Goal: Check status

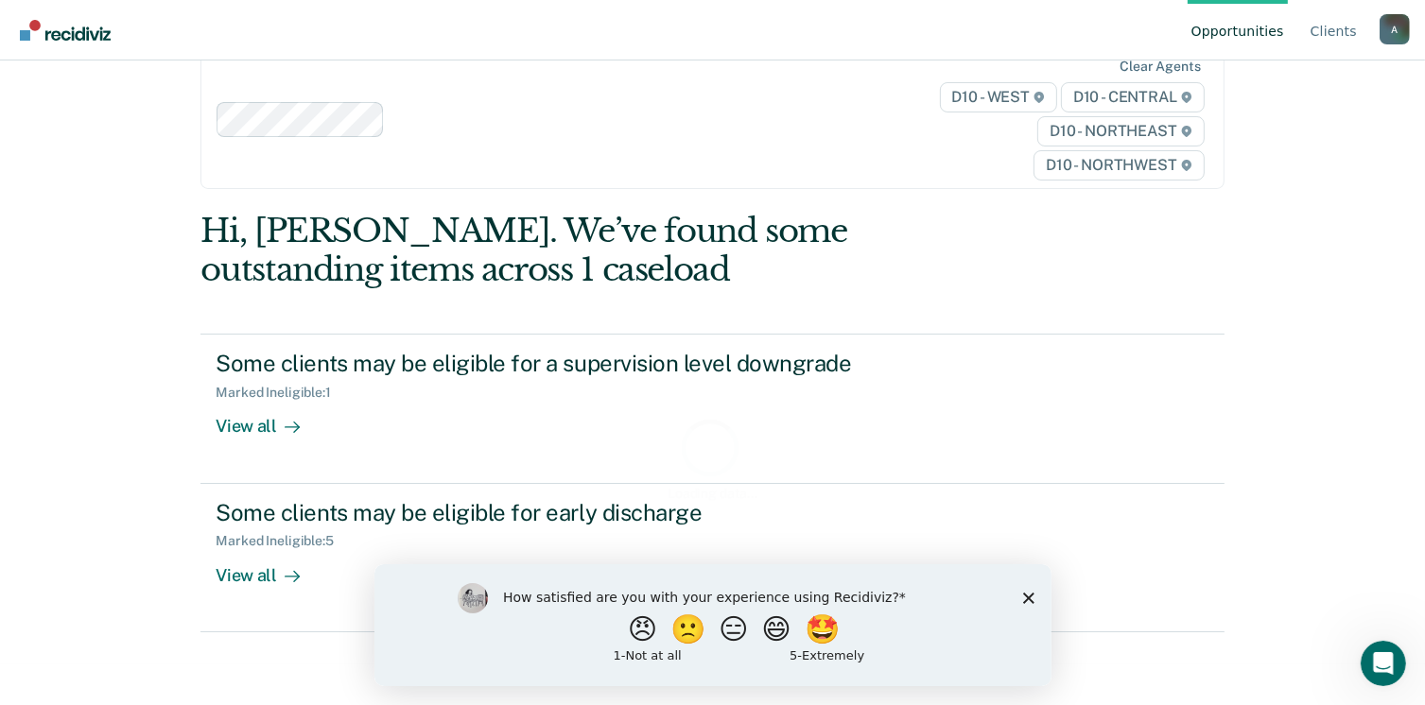
scroll to position [175, 0]
click at [1030, 593] on icon "Close survey" at bounding box center [1027, 597] width 11 height 11
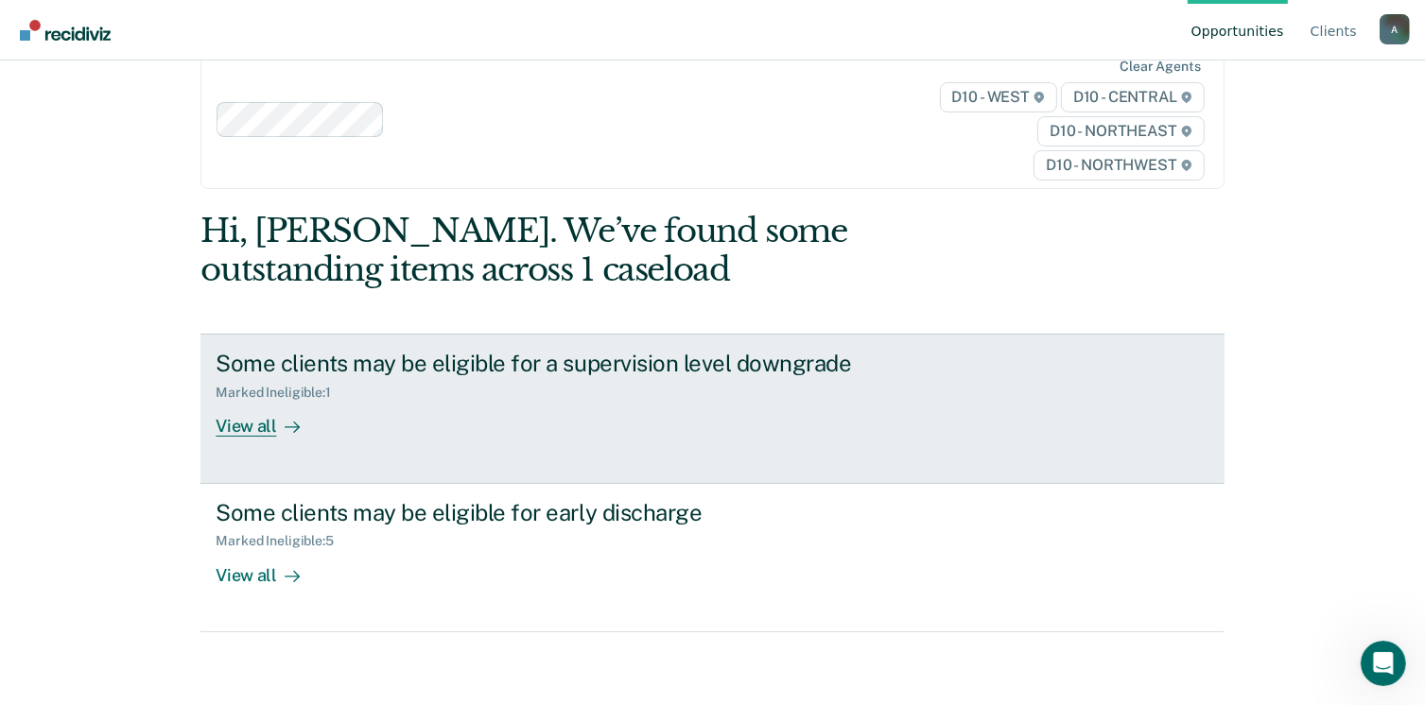
click at [265, 438] on div "View all" at bounding box center [269, 419] width 106 height 37
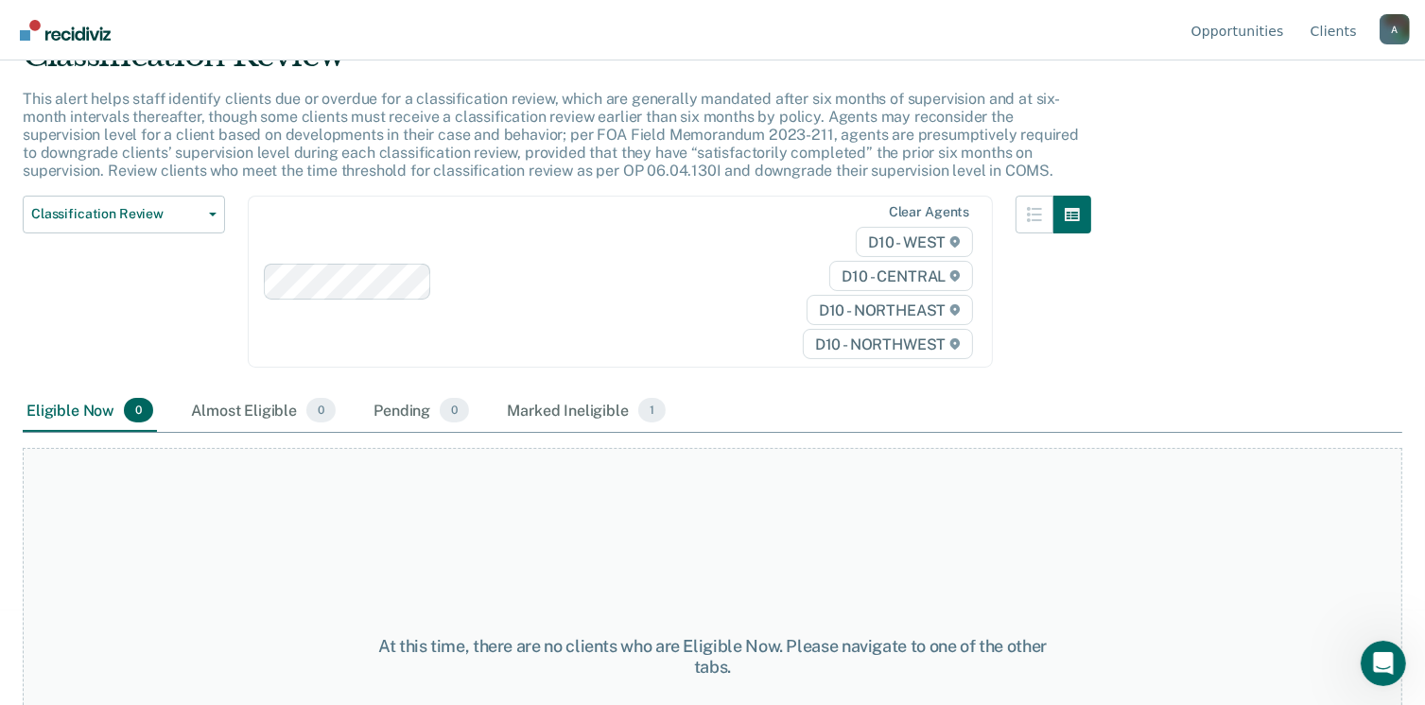
scroll to position [338, 0]
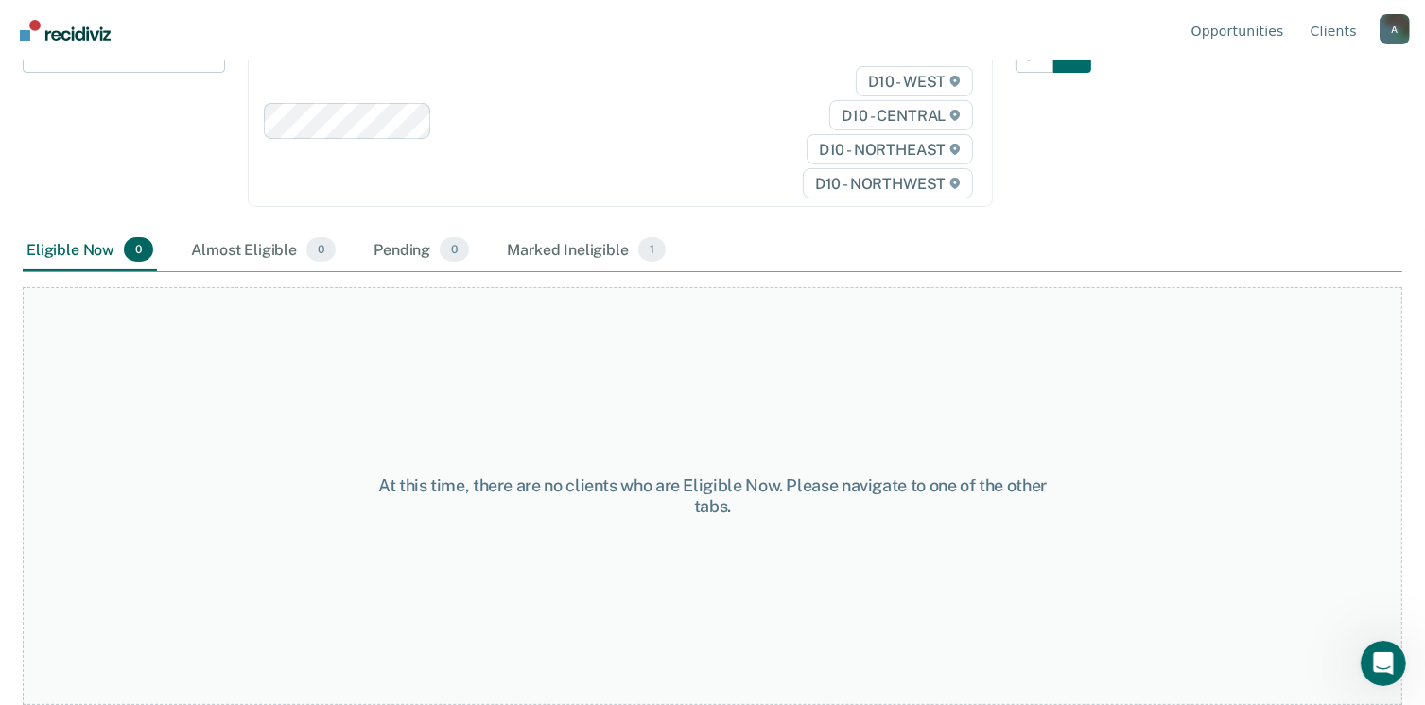
click at [669, 271] on div "Marked Ineligible 1" at bounding box center [586, 251] width 166 height 42
